Goal: Information Seeking & Learning: Find specific fact

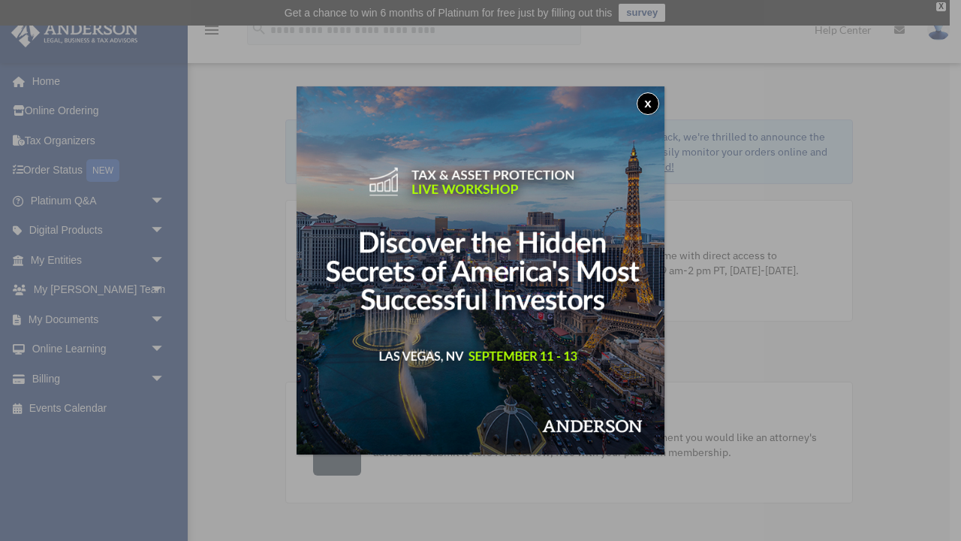
click at [646, 104] on button "x" at bounding box center [648, 103] width 23 height 23
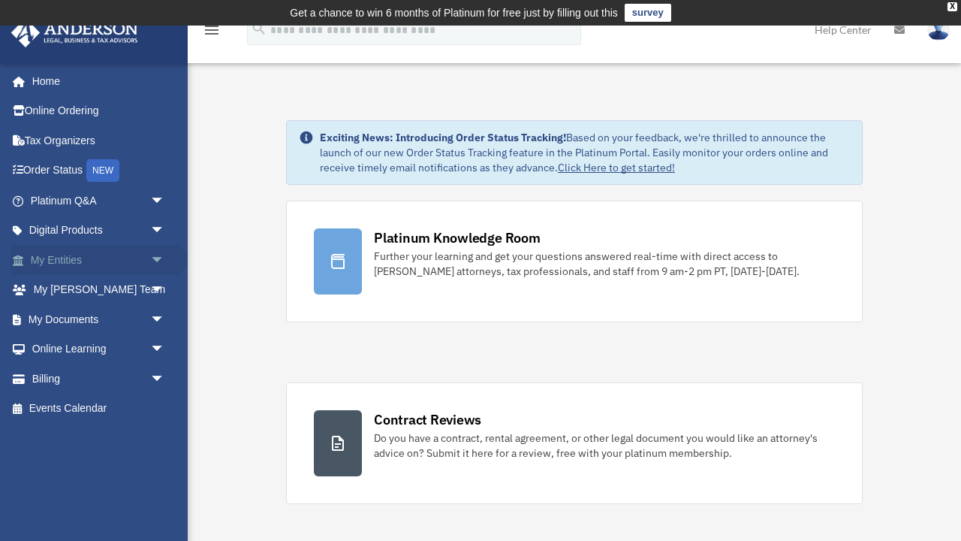
click at [85, 257] on link "My Entities arrow_drop_down" at bounding box center [99, 260] width 177 height 30
click at [117, 258] on link "My Entities arrow_drop_down" at bounding box center [99, 260] width 177 height 30
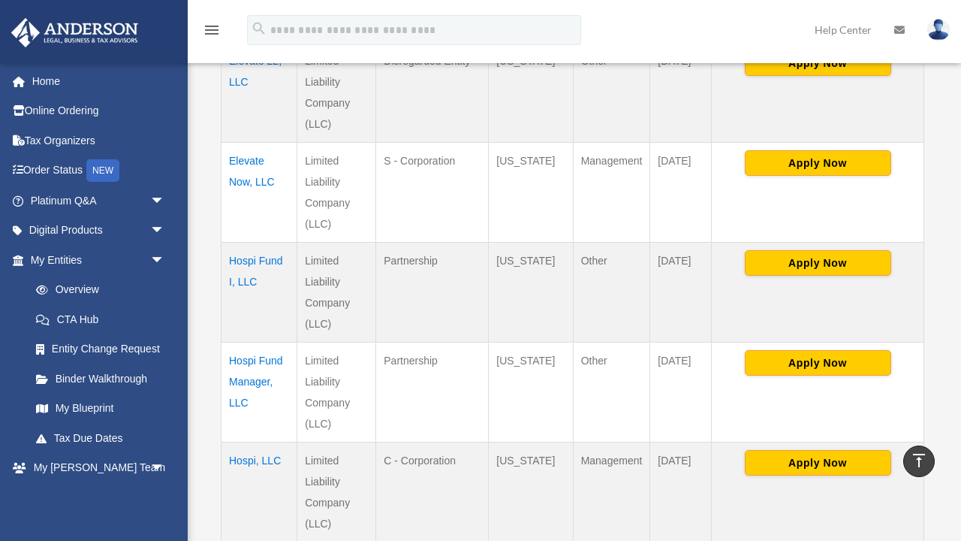
scroll to position [458, 0]
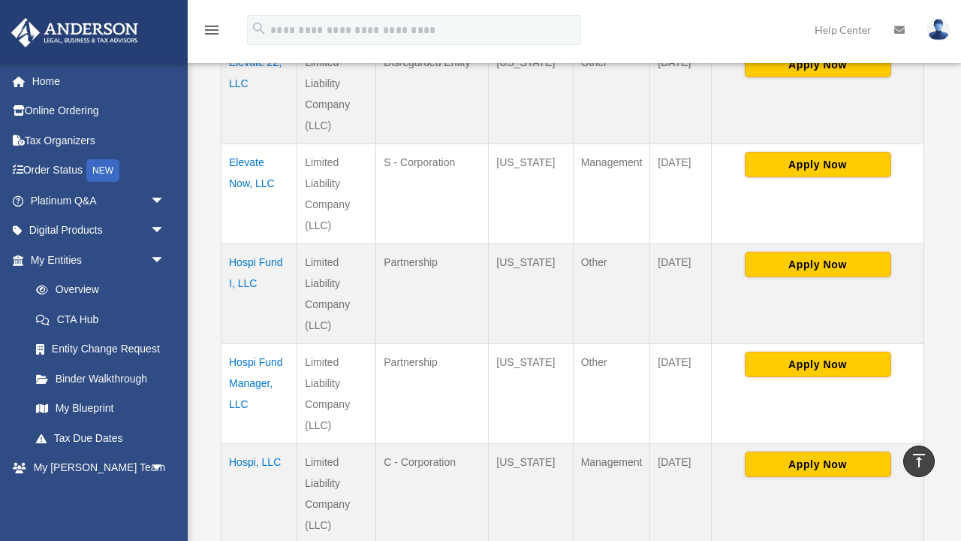
click at [258, 183] on td "Elevate Now, LLC" at bounding box center [260, 194] width 76 height 100
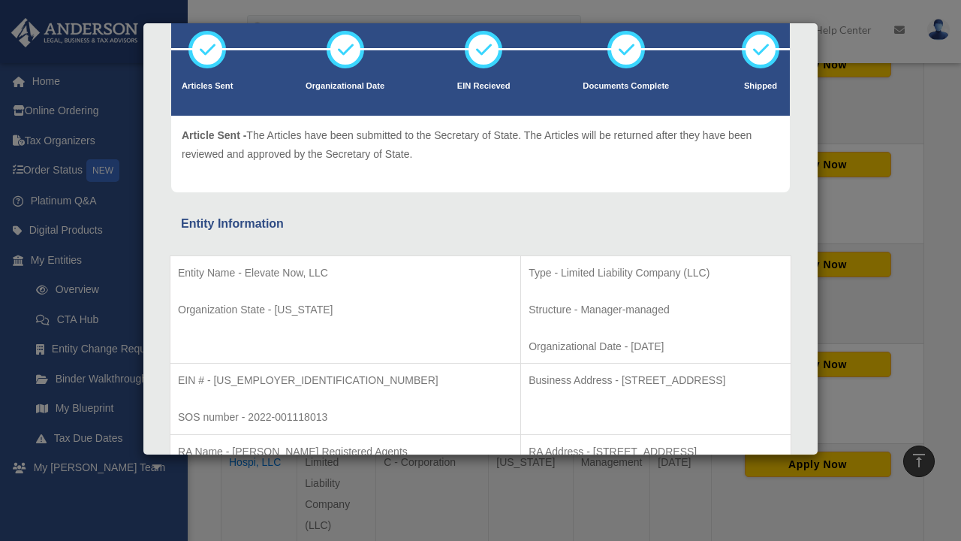
scroll to position [154, 0]
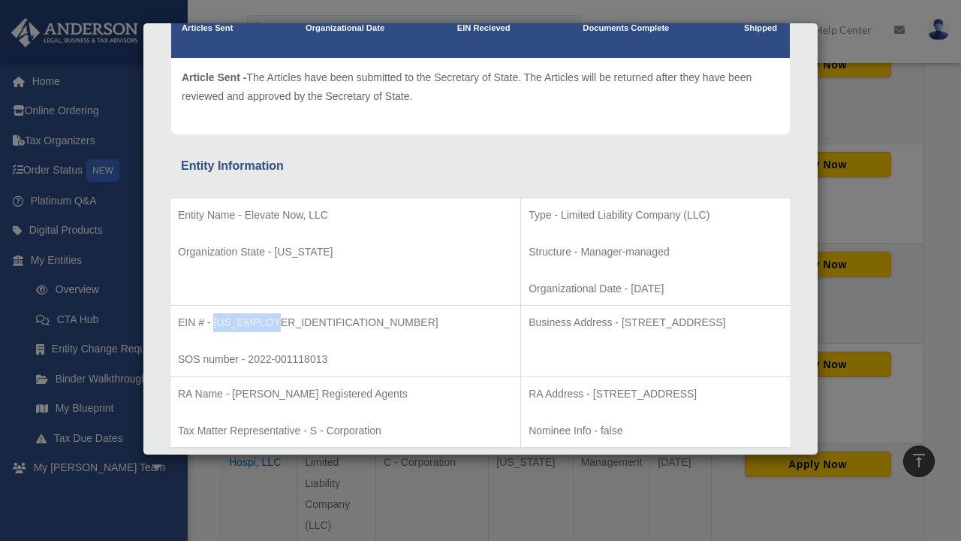
drag, startPoint x: 214, startPoint y: 321, endPoint x: 312, endPoint y: 319, distance: 97.7
click at [312, 318] on p "EIN # - [US_EMPLOYER_IDENTIFICATION_NUMBER]" at bounding box center [345, 322] width 335 height 19
copy p "[US_EMPLOYER_IDENTIFICATION_NUMBER]"
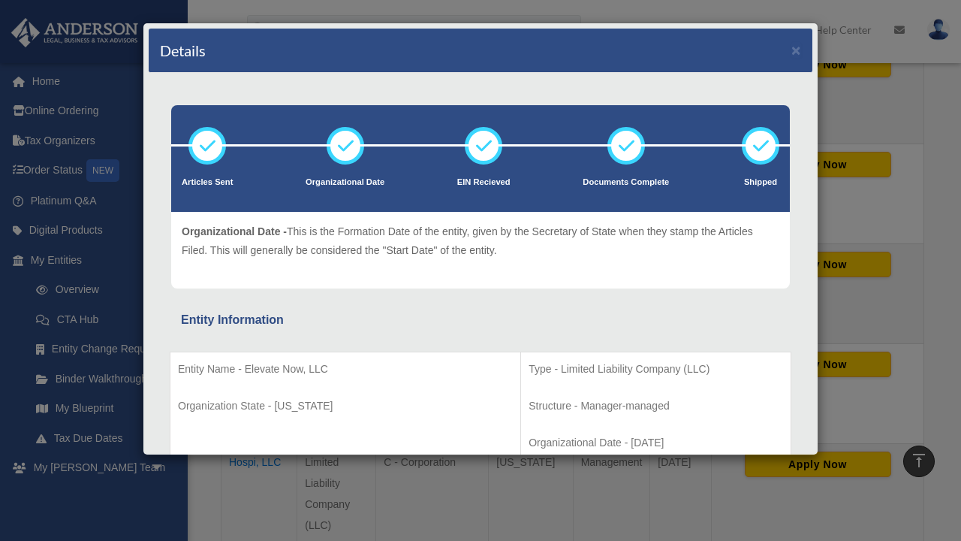
scroll to position [0, 0]
click at [798, 49] on button "×" at bounding box center [797, 50] width 10 height 16
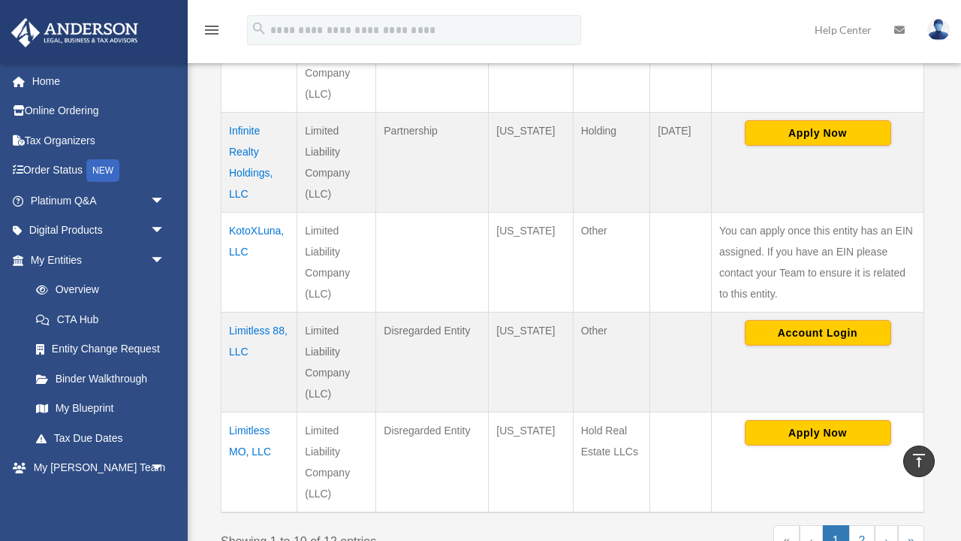
scroll to position [991, 0]
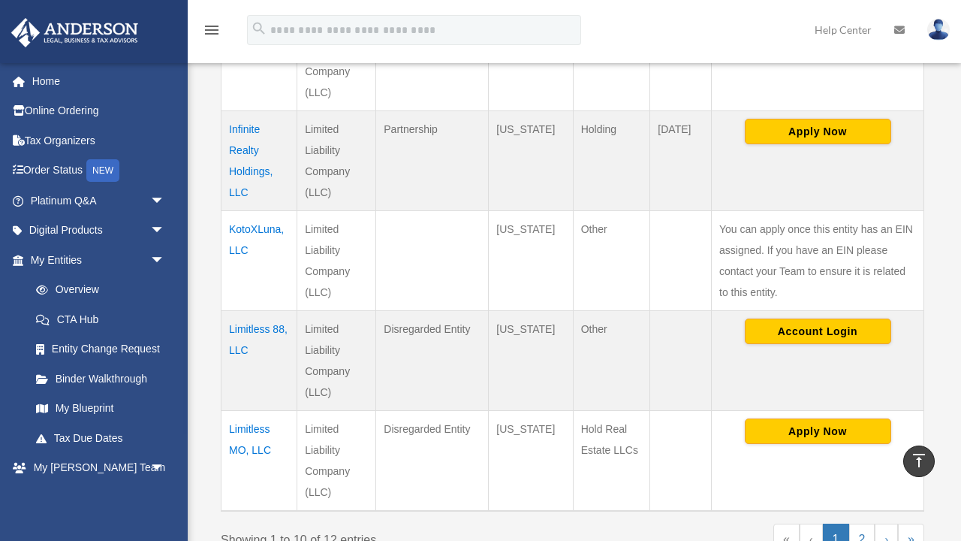
click at [258, 327] on td "Limitless 88, LLC" at bounding box center [260, 361] width 76 height 100
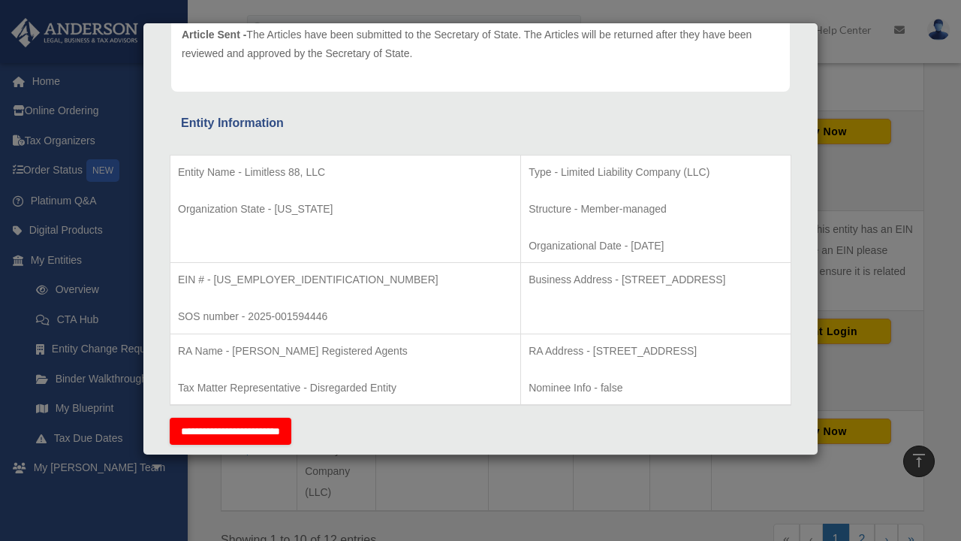
scroll to position [196, 0]
drag, startPoint x: 215, startPoint y: 280, endPoint x: 312, endPoint y: 279, distance: 96.9
click at [312, 279] on p "EIN # - [US_EMPLOYER_IDENTIFICATION_NUMBER]" at bounding box center [345, 280] width 335 height 19
copy p "[US_EMPLOYER_IDENTIFICATION_NUMBER]"
drag, startPoint x: 535, startPoint y: 246, endPoint x: 614, endPoint y: 246, distance: 78.9
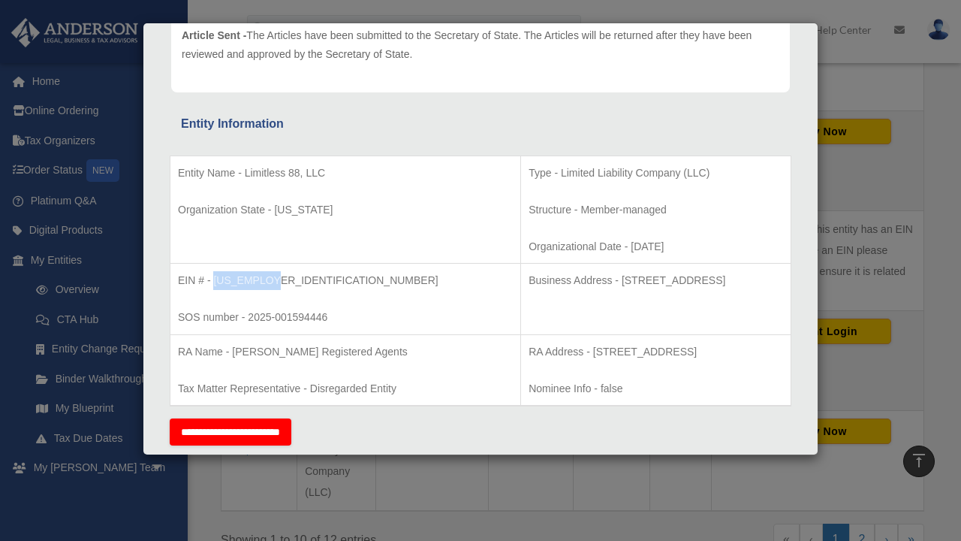
click at [614, 246] on p "Organizational Date - [DATE]" at bounding box center [656, 246] width 255 height 19
copy p "[DATE]"
